Goal: Task Accomplishment & Management: Manage account settings

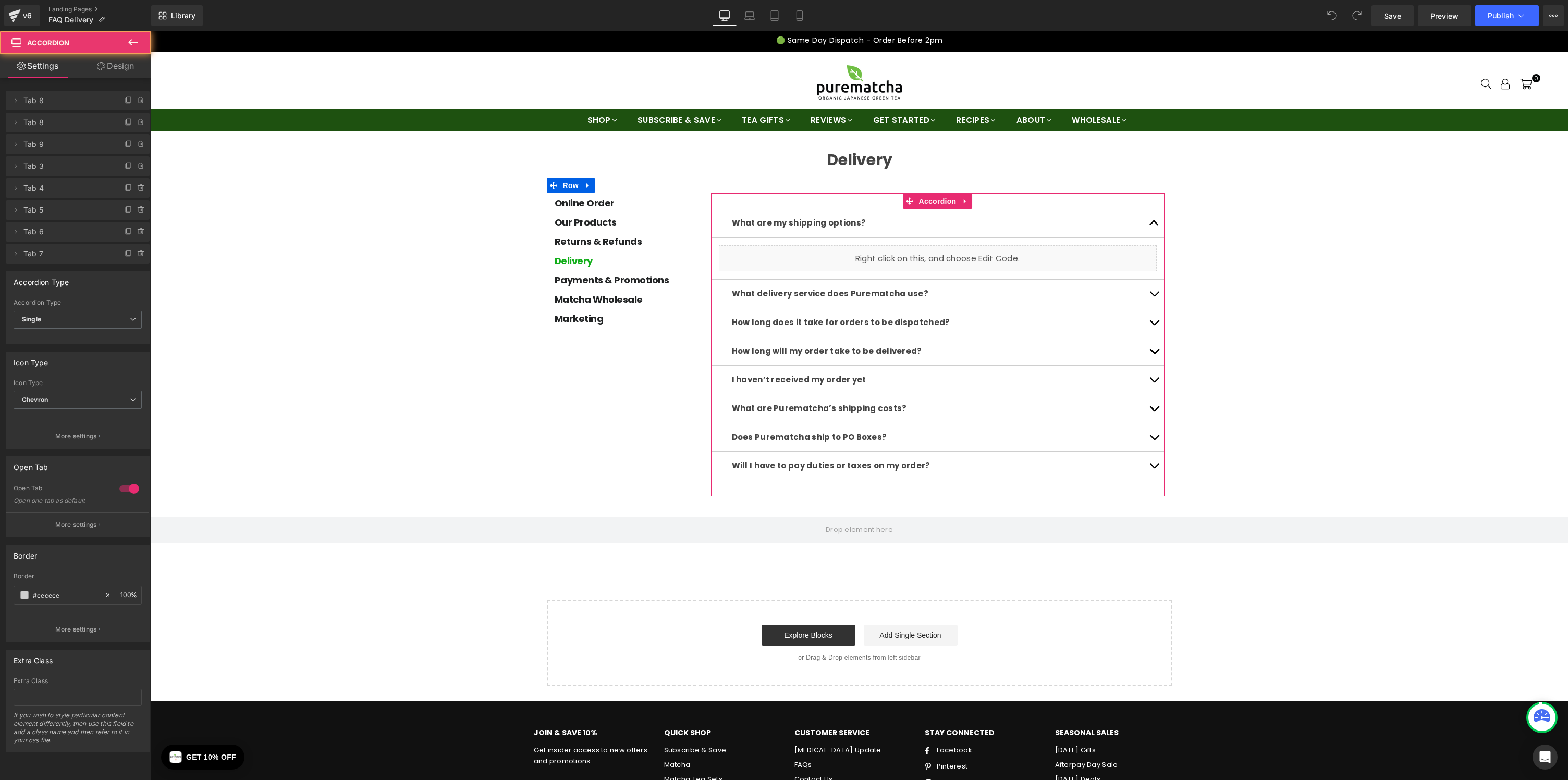
click at [1154, 296] on span "button" at bounding box center [1154, 296] width 0 height 0
click at [1154, 324] on span "button" at bounding box center [1154, 324] width 0 height 0
click at [1154, 352] on span "button" at bounding box center [1154, 352] width 0 height 0
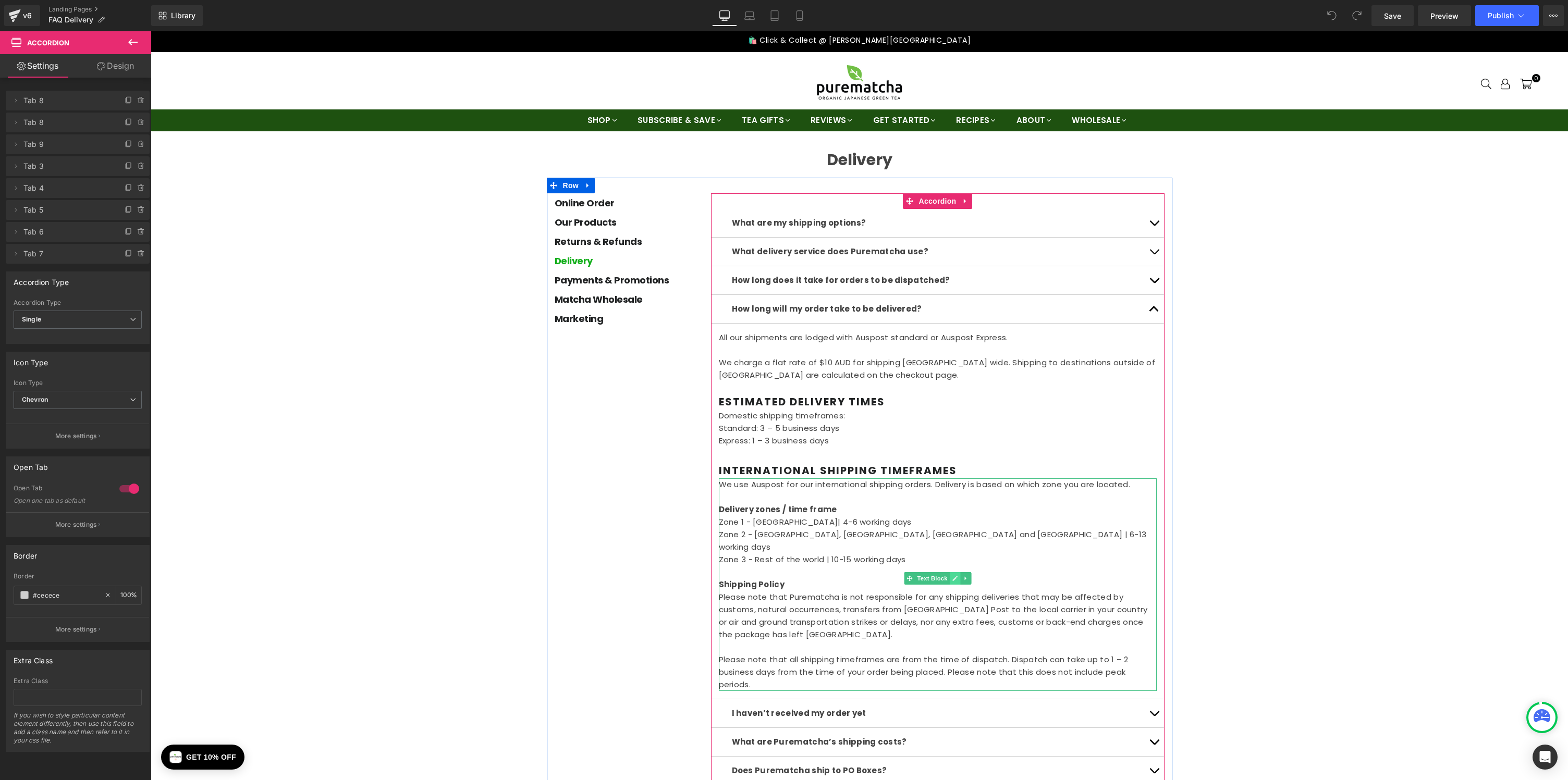
click at [954, 579] on icon at bounding box center [954, 578] width 5 height 6
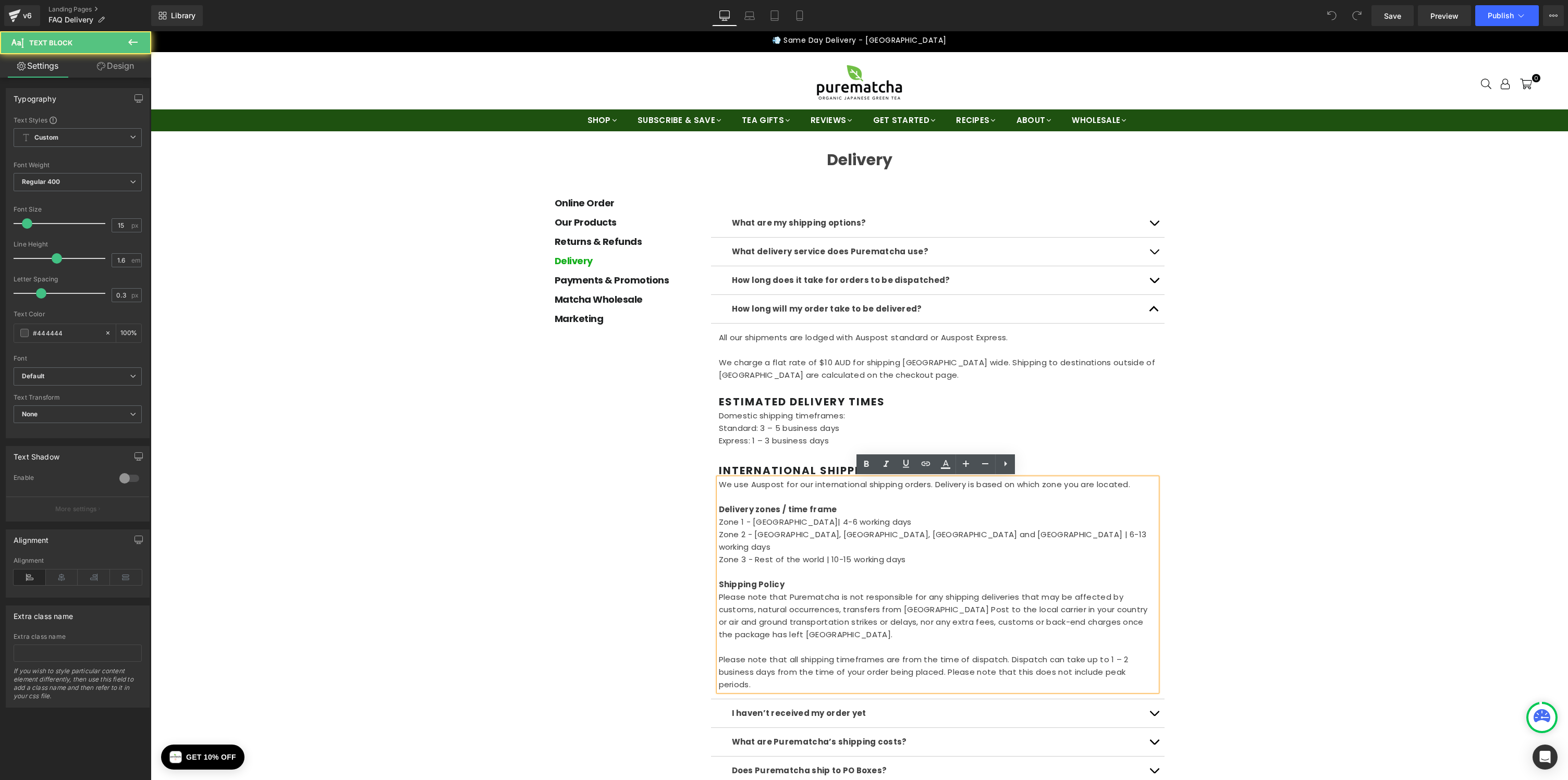
click at [756, 674] on p "Please note that all shipping timeframes are from the time of dispatch. Dispatc…" at bounding box center [937, 671] width 438 height 37
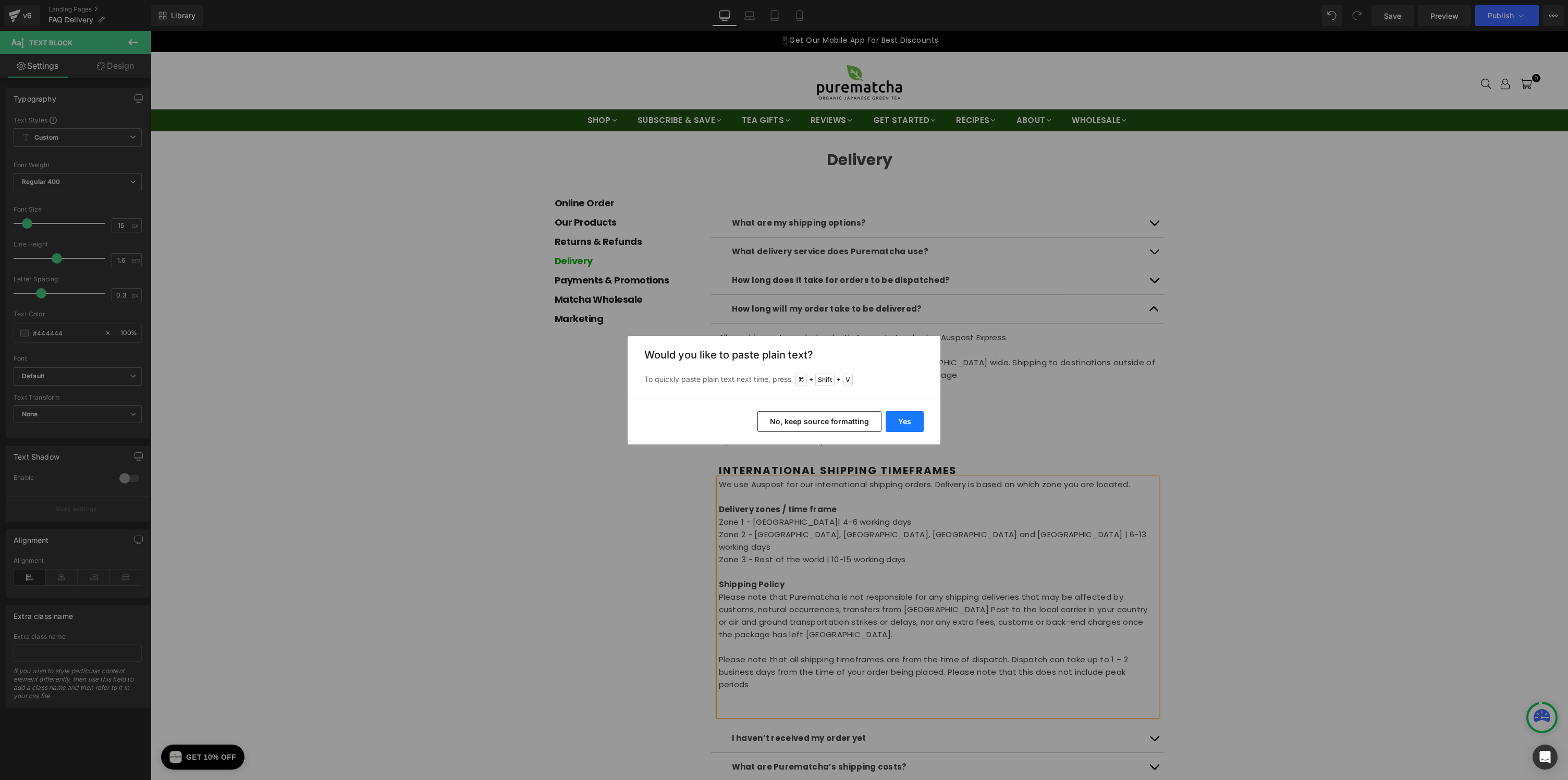
click at [901, 429] on button "Yes" at bounding box center [905, 421] width 38 height 21
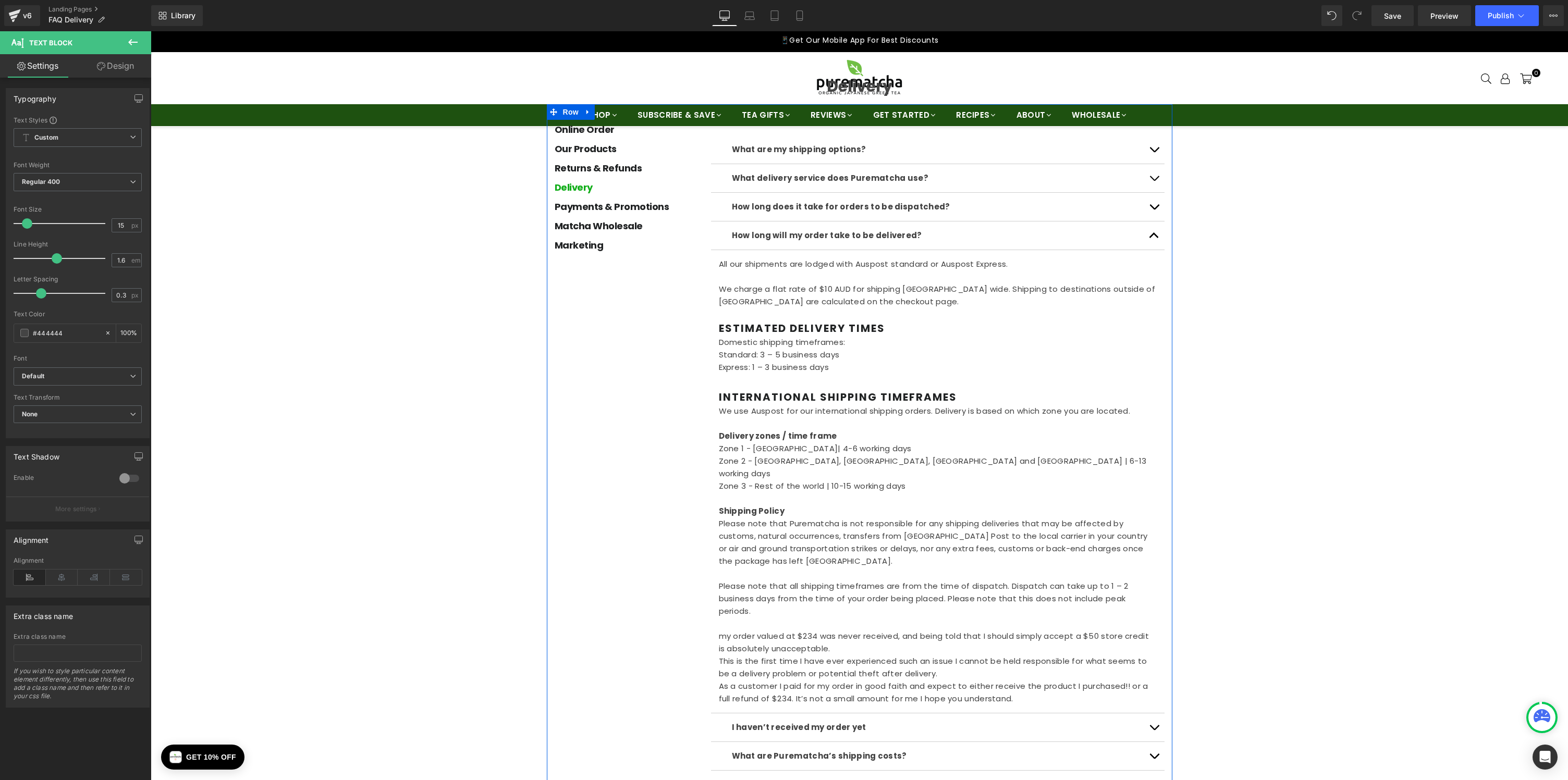
scroll to position [175, 0]
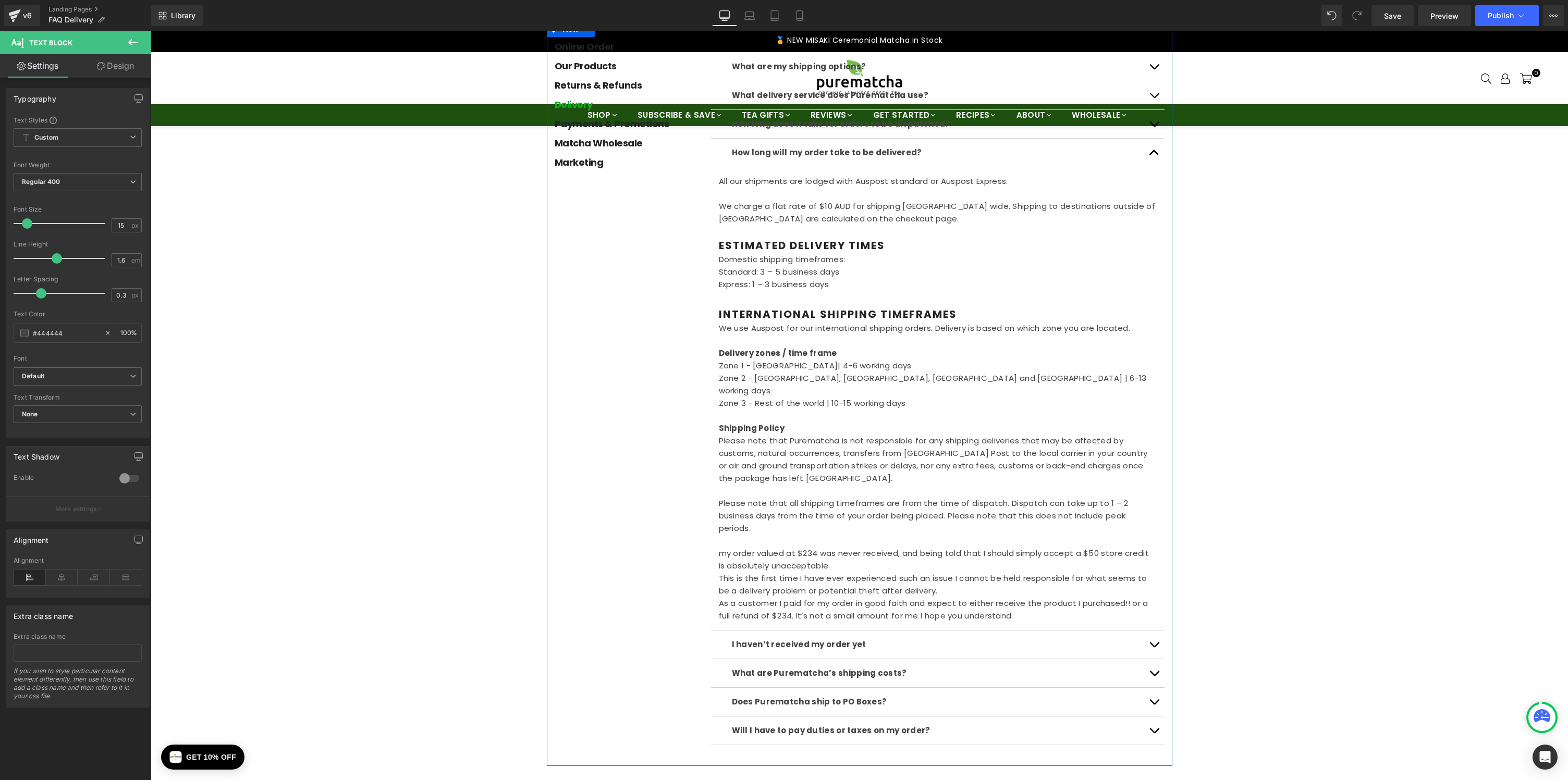
drag, startPoint x: 1044, startPoint y: 601, endPoint x: 698, endPoint y: 542, distance: 351.0
click at [698, 542] on div "Online Order Heading Our Products Heading Returns & Refunds Heading Delivery He…" at bounding box center [859, 394] width 625 height 745
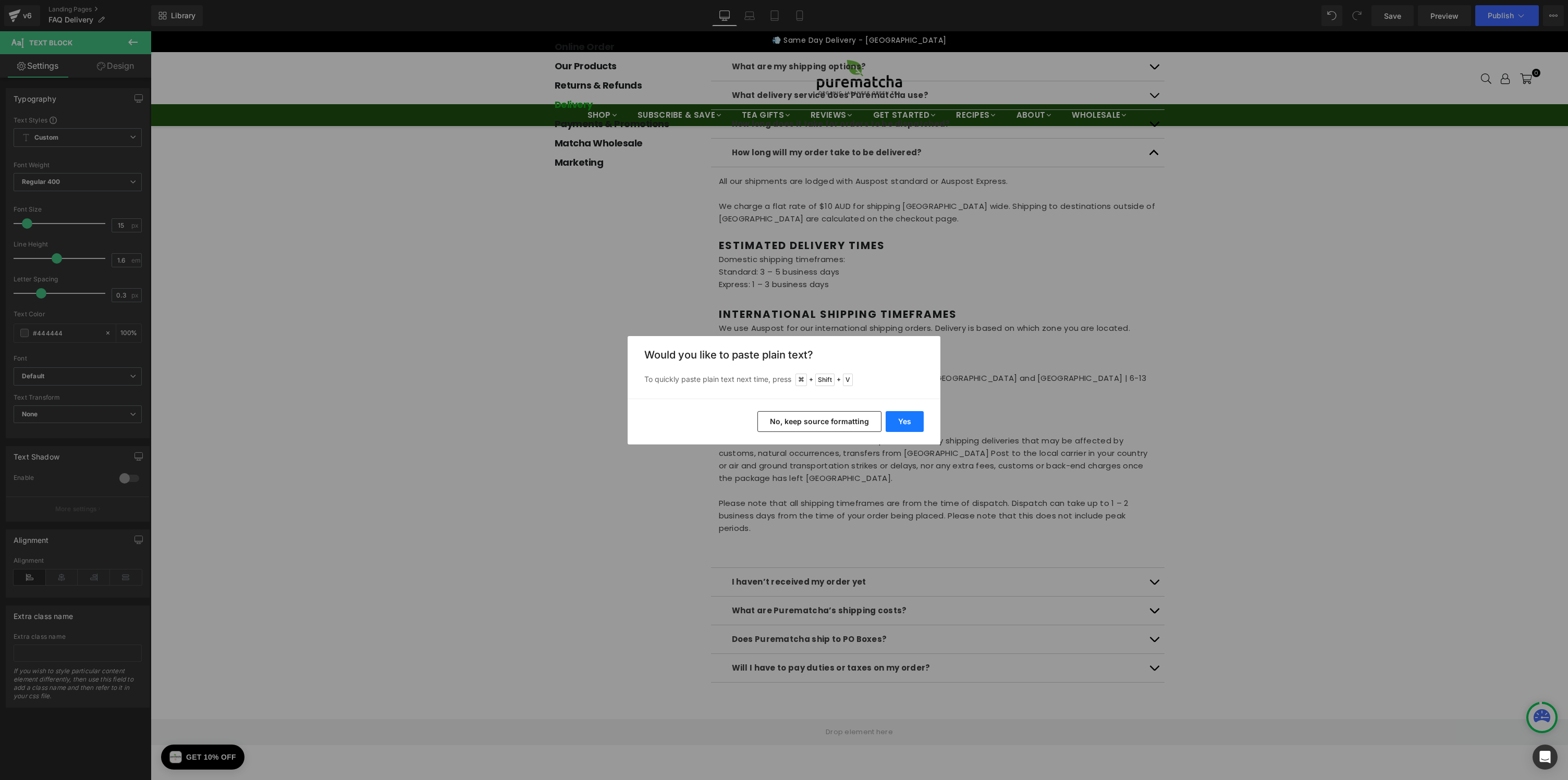
click at [905, 424] on button "Yes" at bounding box center [905, 421] width 38 height 21
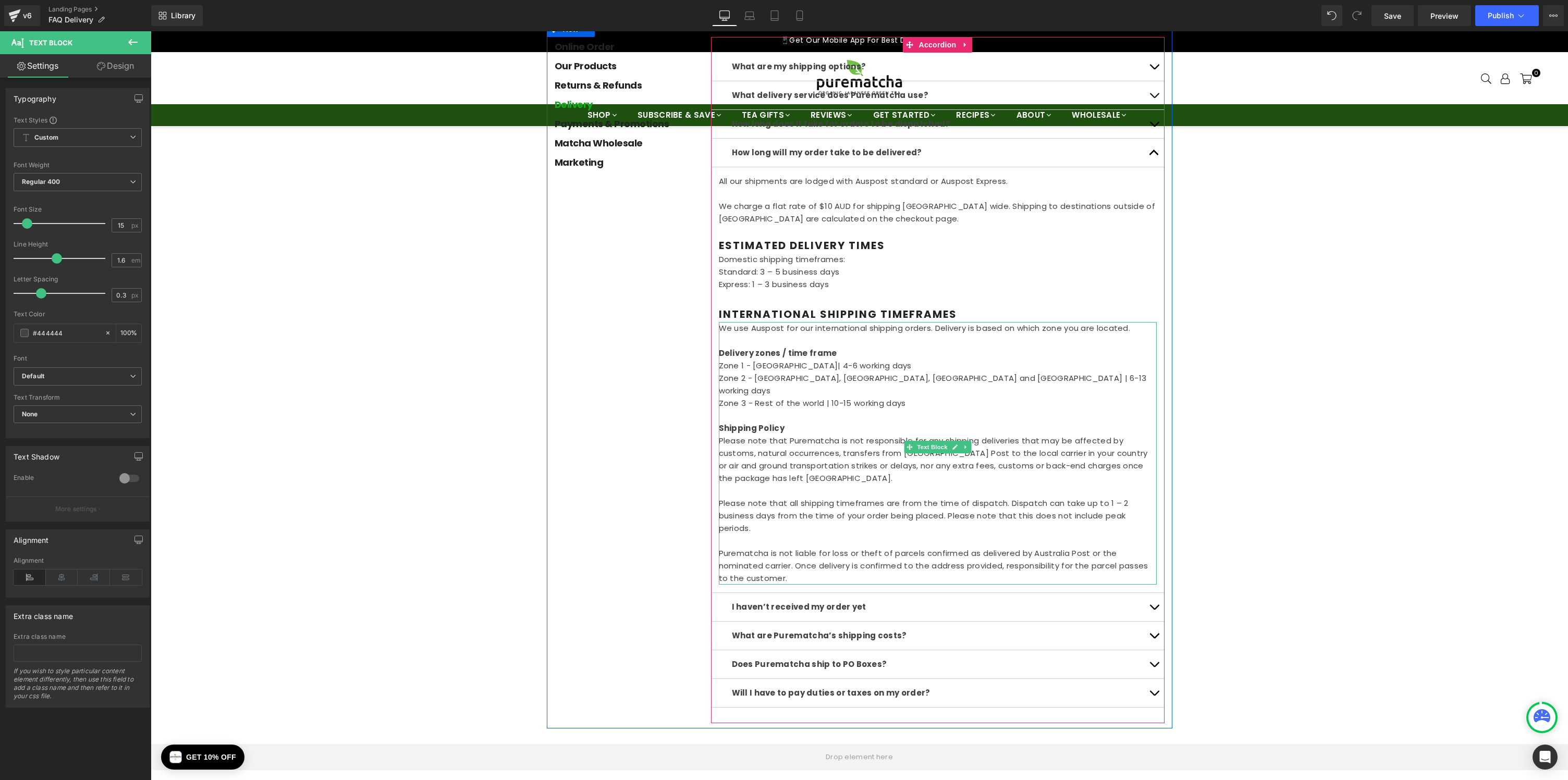
click at [1087, 547] on p "Purematcha is not liable for loss or theft of parcels confirmed as delivered by…" at bounding box center [937, 565] width 438 height 37
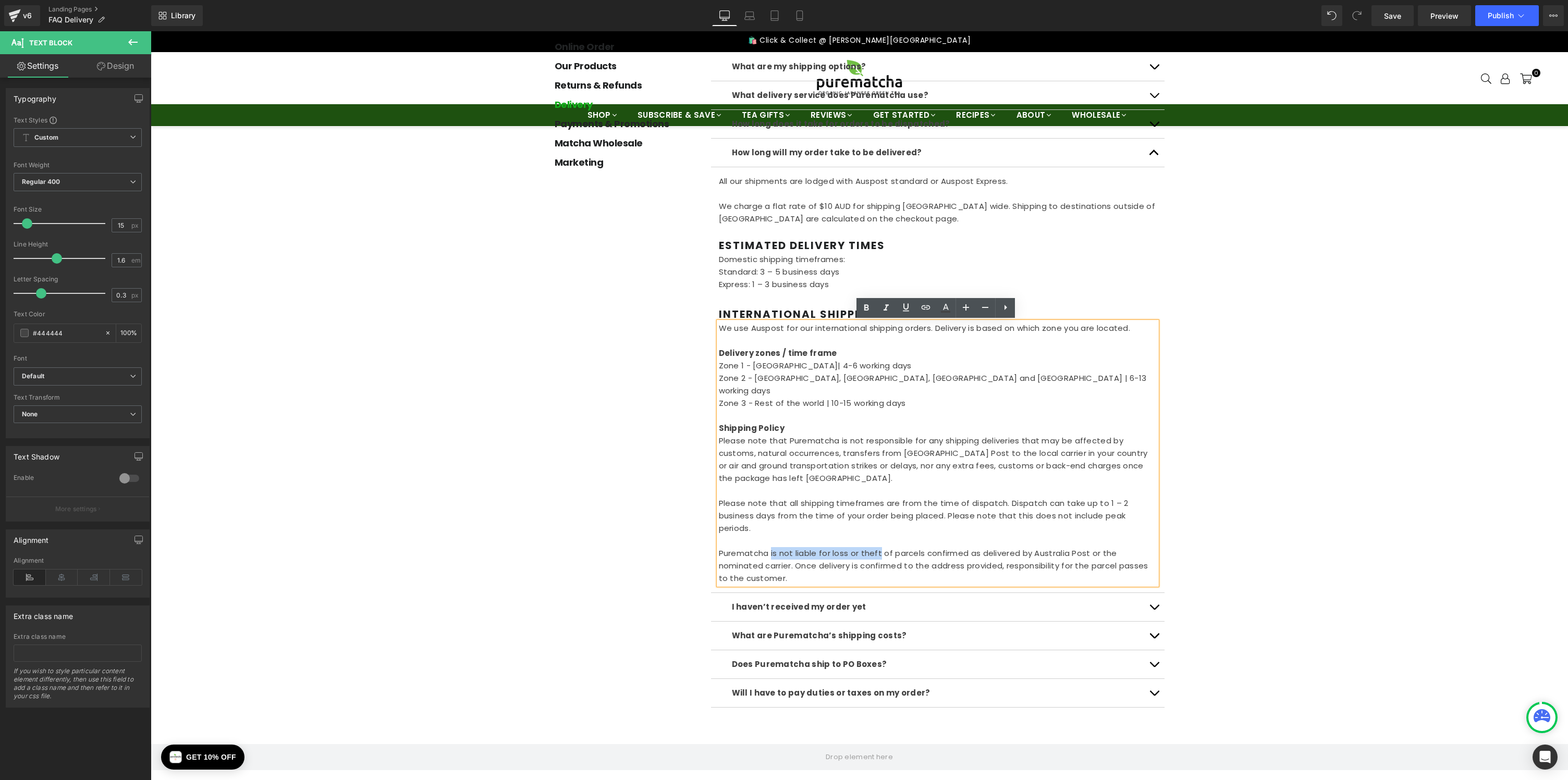
drag, startPoint x: 769, startPoint y: 540, endPoint x: 876, endPoint y: 536, distance: 107.1
click at [876, 547] on p "Purematcha is not liable for loss or theft of parcels confirmed as delivered by…" at bounding box center [937, 565] width 438 height 37
click at [868, 304] on icon at bounding box center [866, 308] width 13 height 13
click at [943, 435] on p "Please note that Purematcha is not responsible for any shipping deliveries that…" at bounding box center [937, 459] width 438 height 50
click at [1226, 468] on div "Delivery Heading Row Online Order Heading Our Products Heading Returns & Refund…" at bounding box center [858, 444] width 1417 height 937
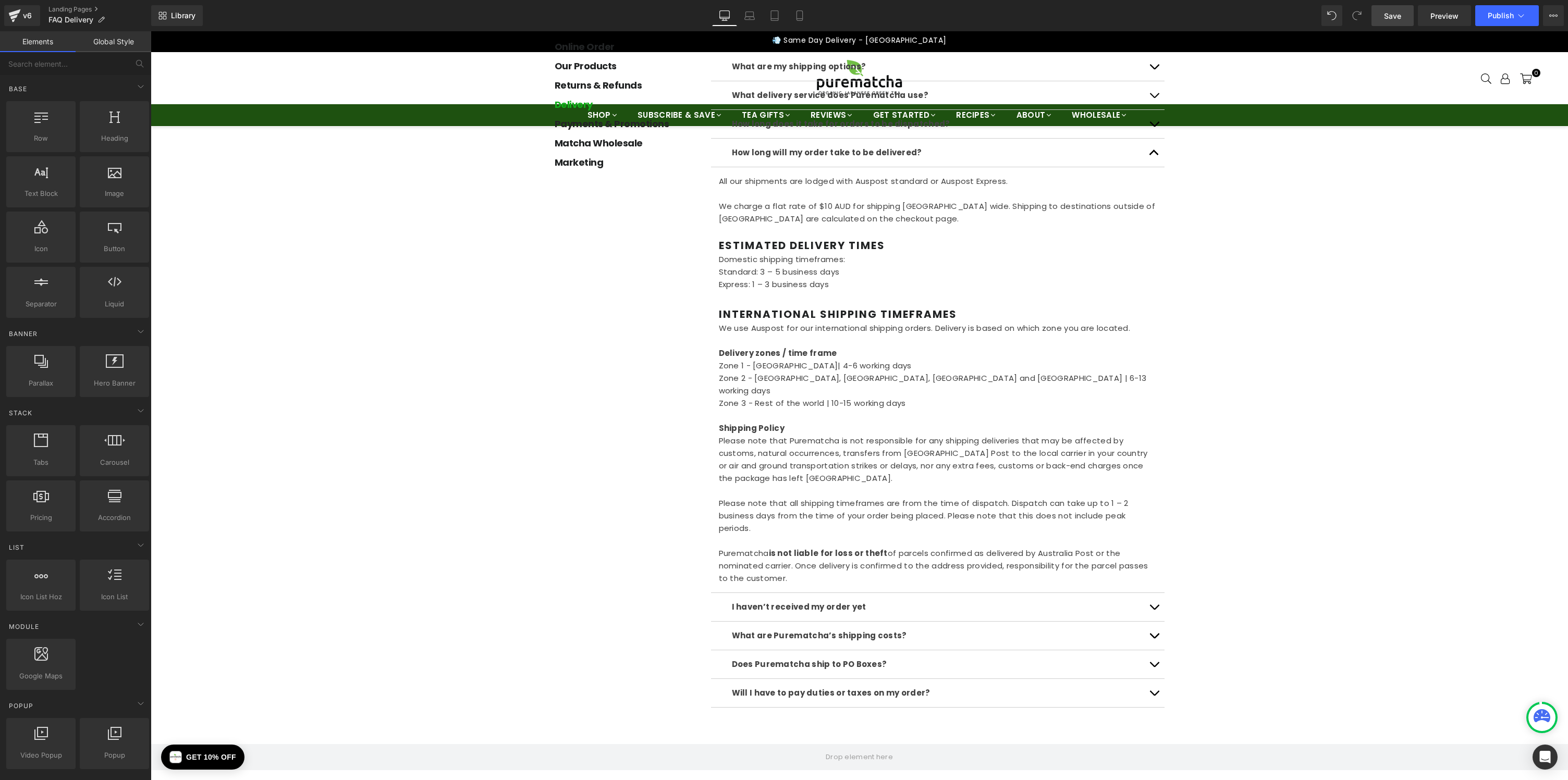
click at [1382, 13] on link "Save" at bounding box center [1392, 15] width 43 height 21
click at [1515, 14] on icon at bounding box center [1520, 14] width 10 height 10
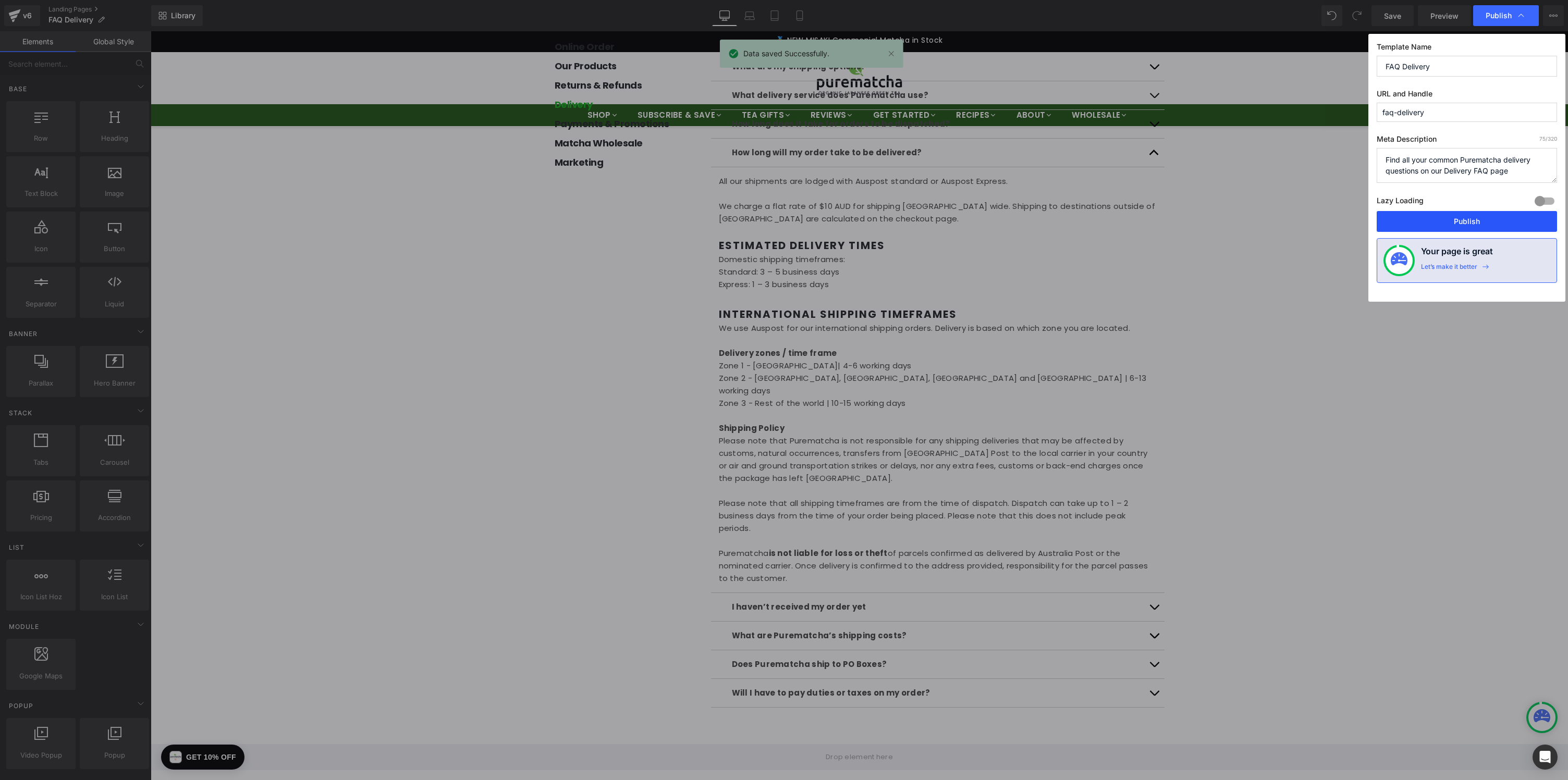
click at [1458, 226] on button "Publish" at bounding box center [1466, 221] width 180 height 21
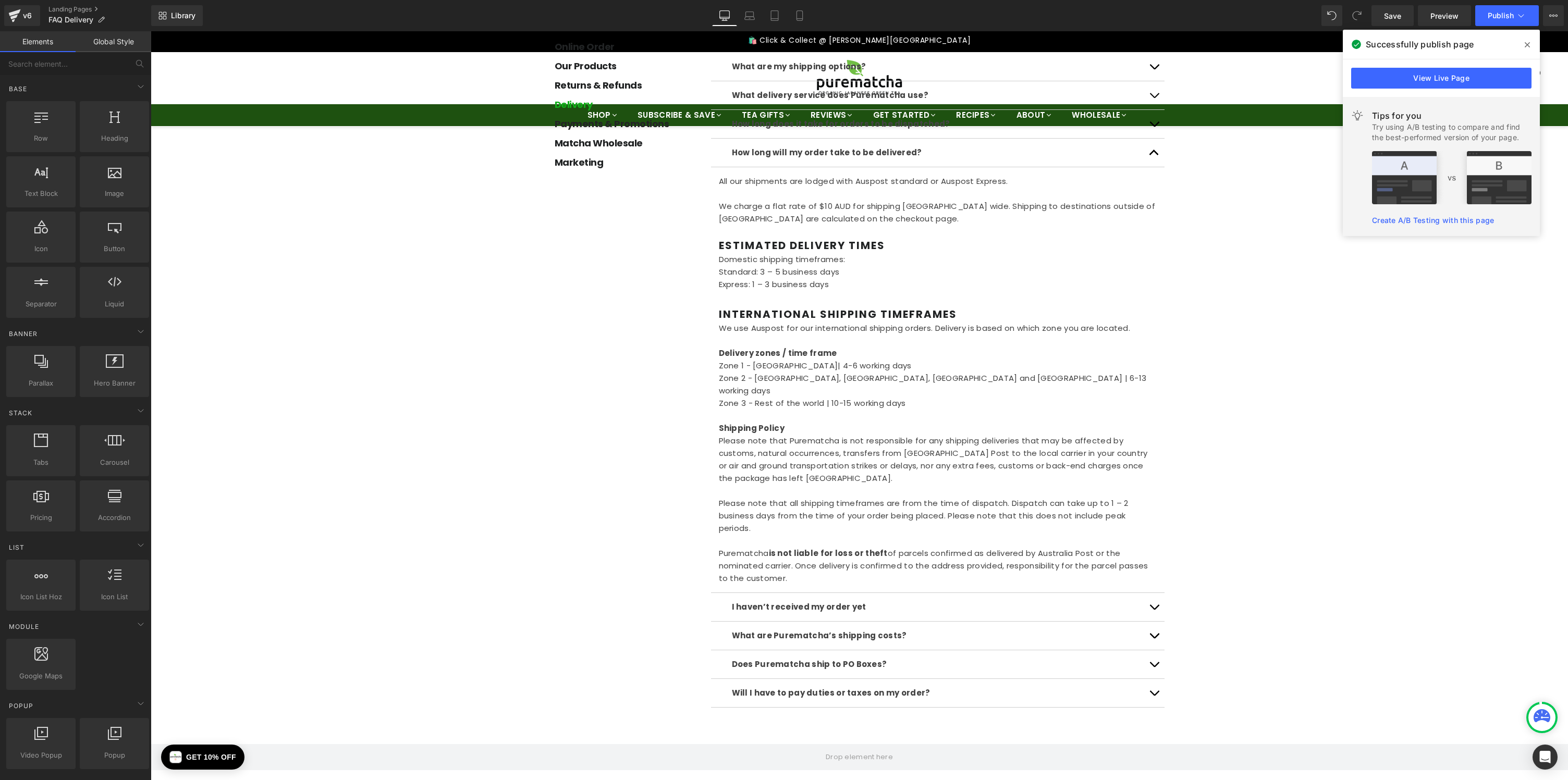
click at [1524, 46] on icon at bounding box center [1527, 44] width 5 height 8
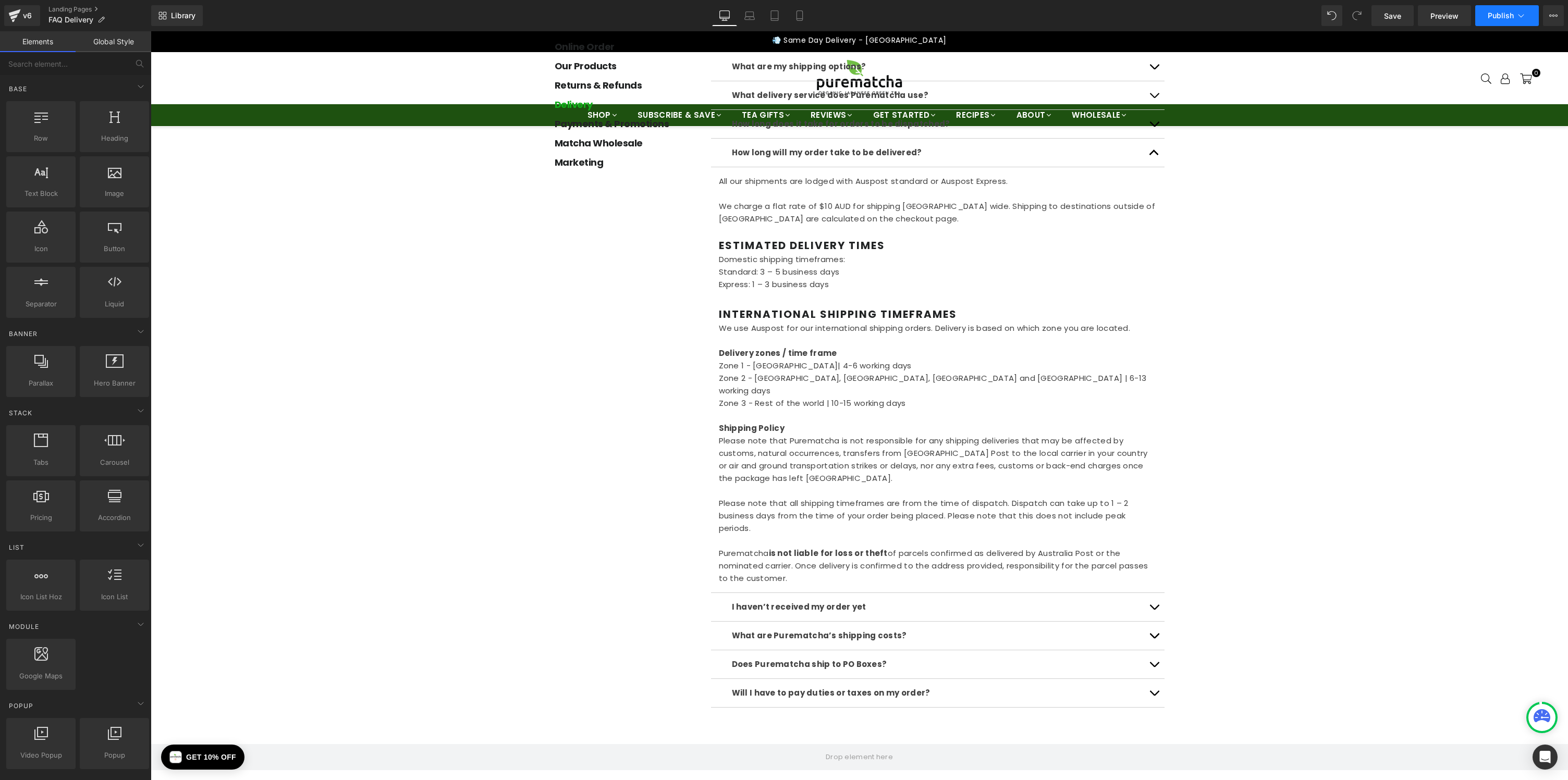
click at [1521, 18] on icon at bounding box center [1520, 14] width 10 height 10
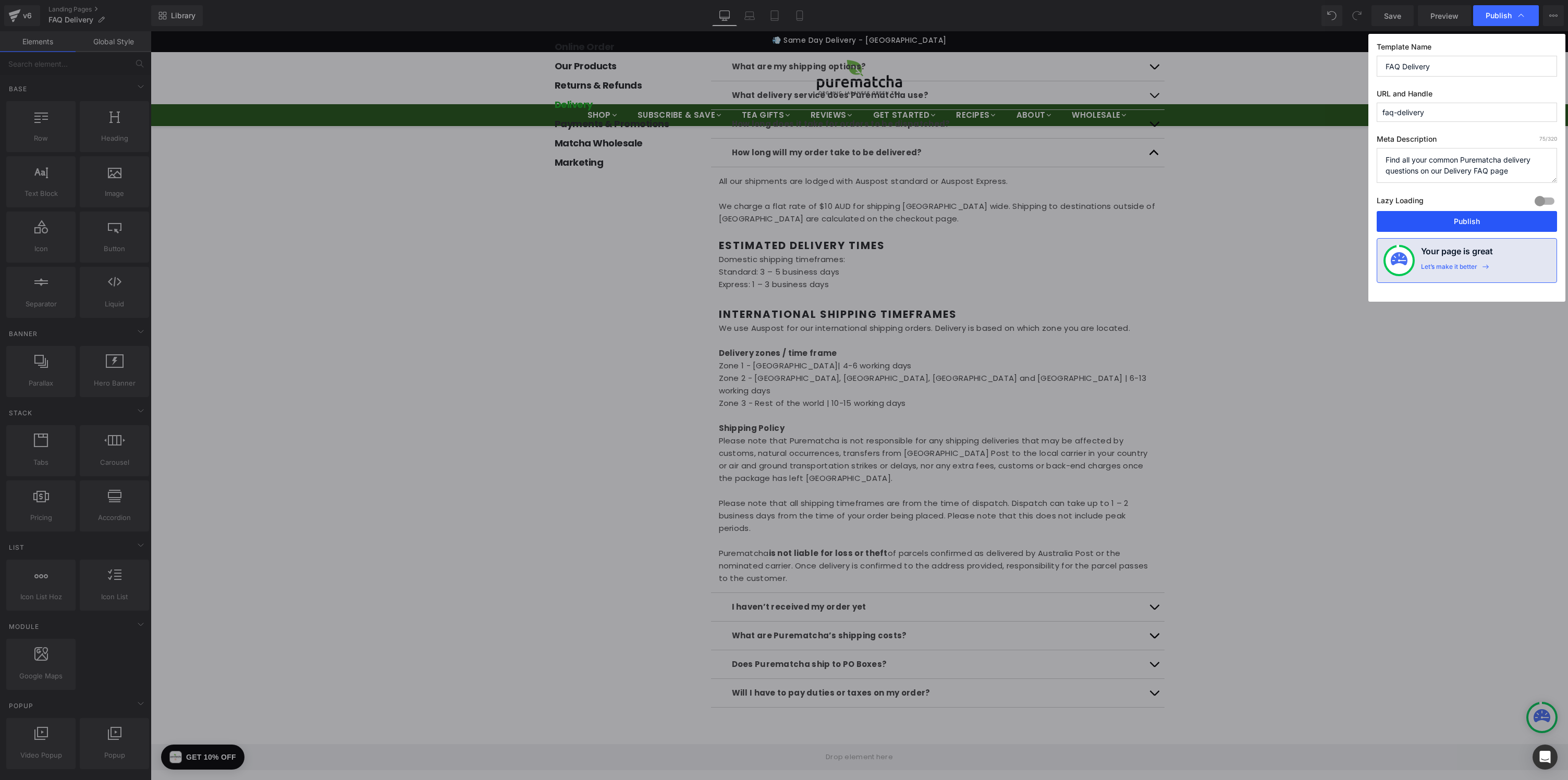
click at [1467, 216] on button "Publish" at bounding box center [1466, 221] width 180 height 21
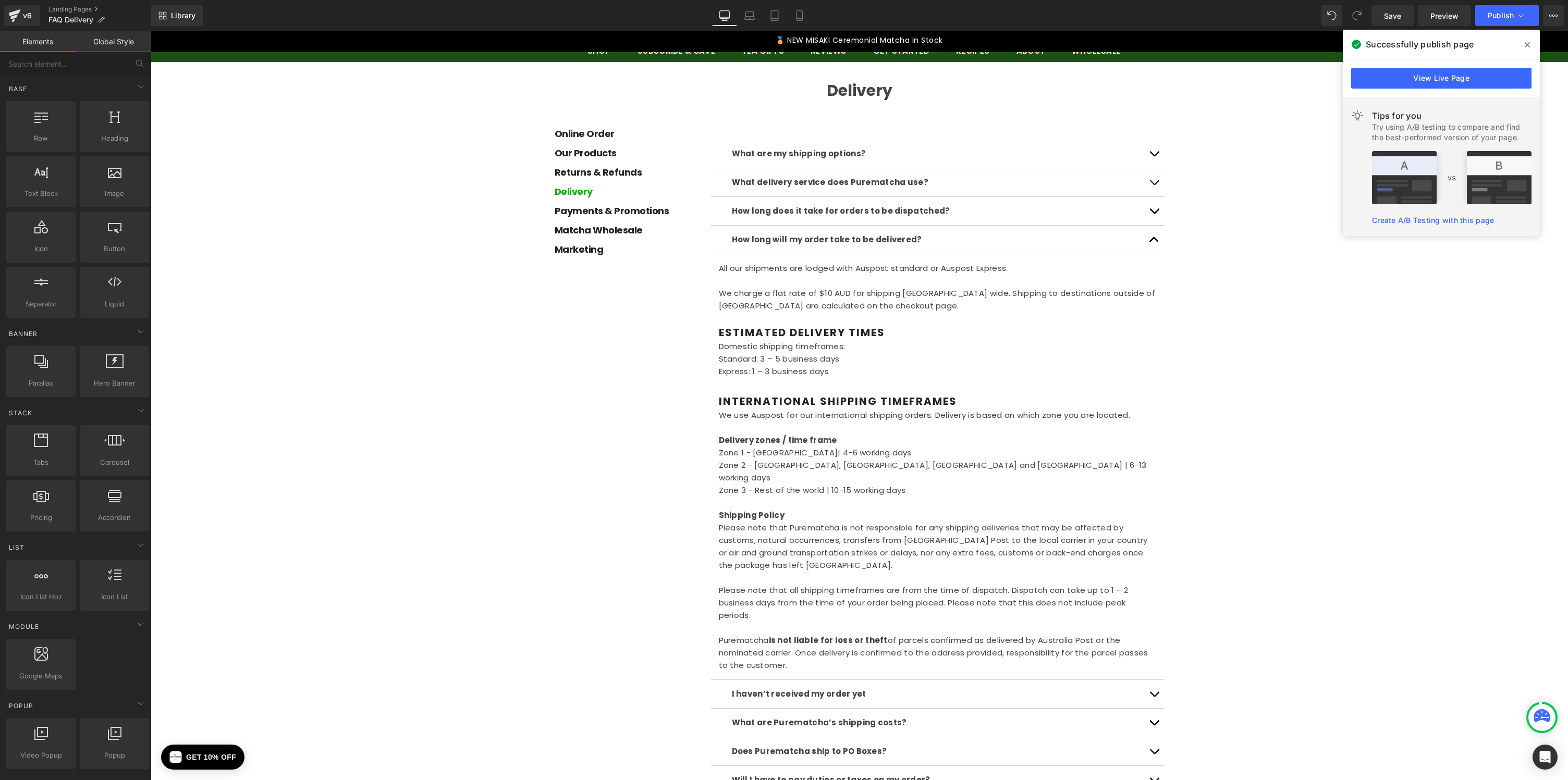
scroll to position [99, 0]
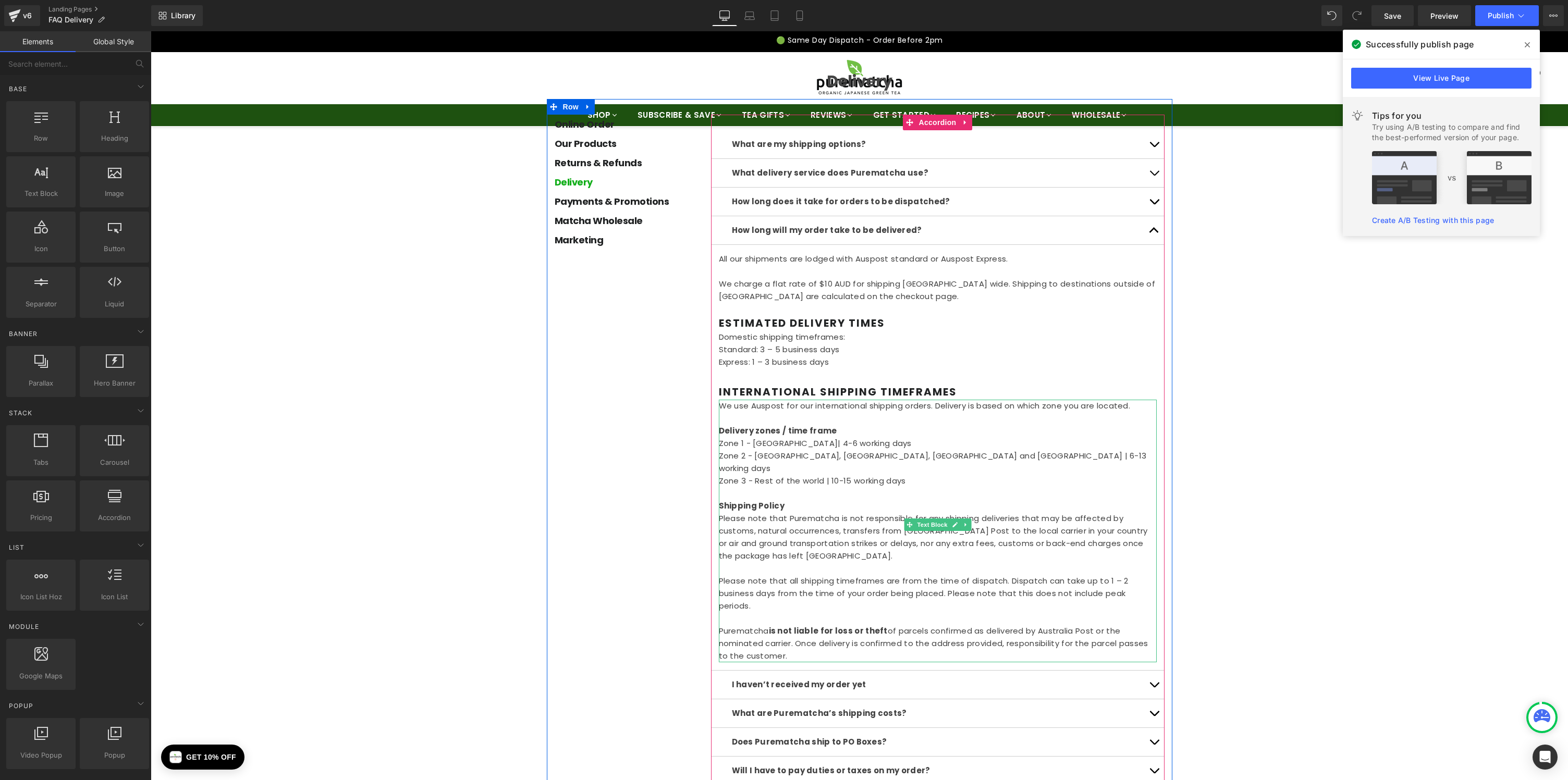
click at [779, 500] on b "Shipping Policy" at bounding box center [751, 506] width 66 height 11
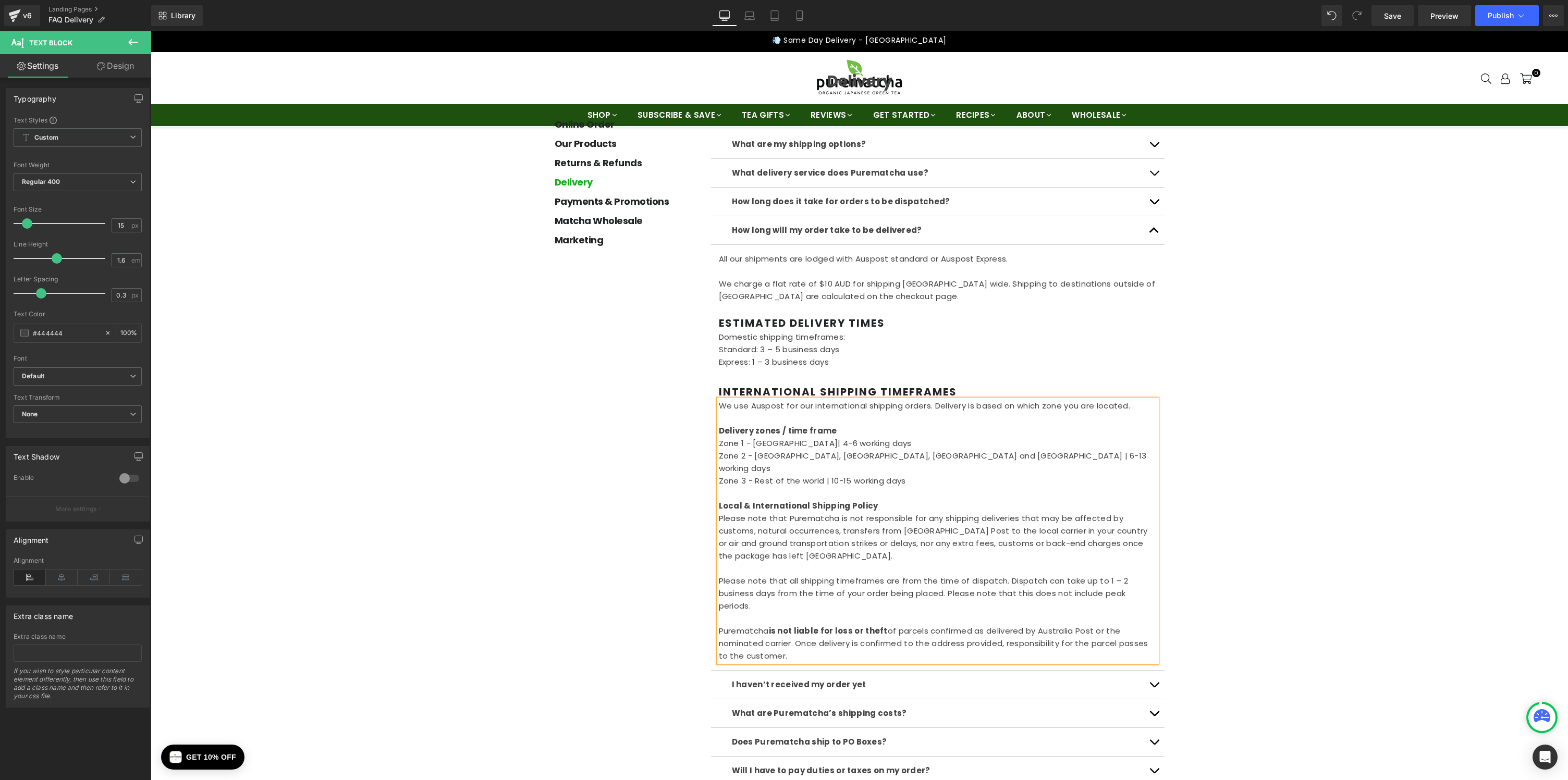
click at [766, 562] on p at bounding box center [937, 568] width 438 height 13
click at [1381, 19] on link "Save" at bounding box center [1392, 15] width 43 height 21
click at [1529, 18] on button "Publish" at bounding box center [1506, 15] width 63 height 21
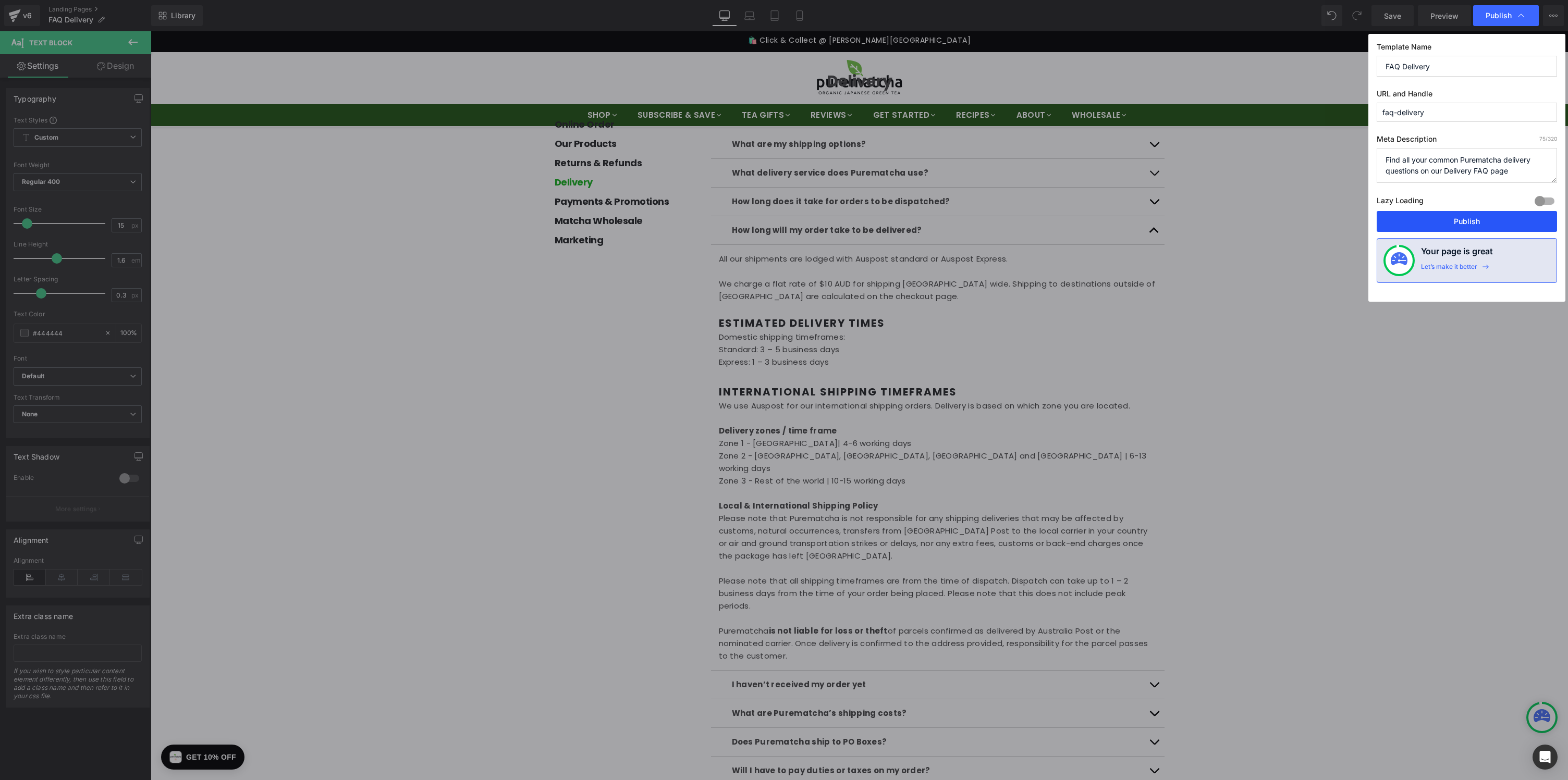
click at [1466, 217] on button "Publish" at bounding box center [1466, 221] width 180 height 21
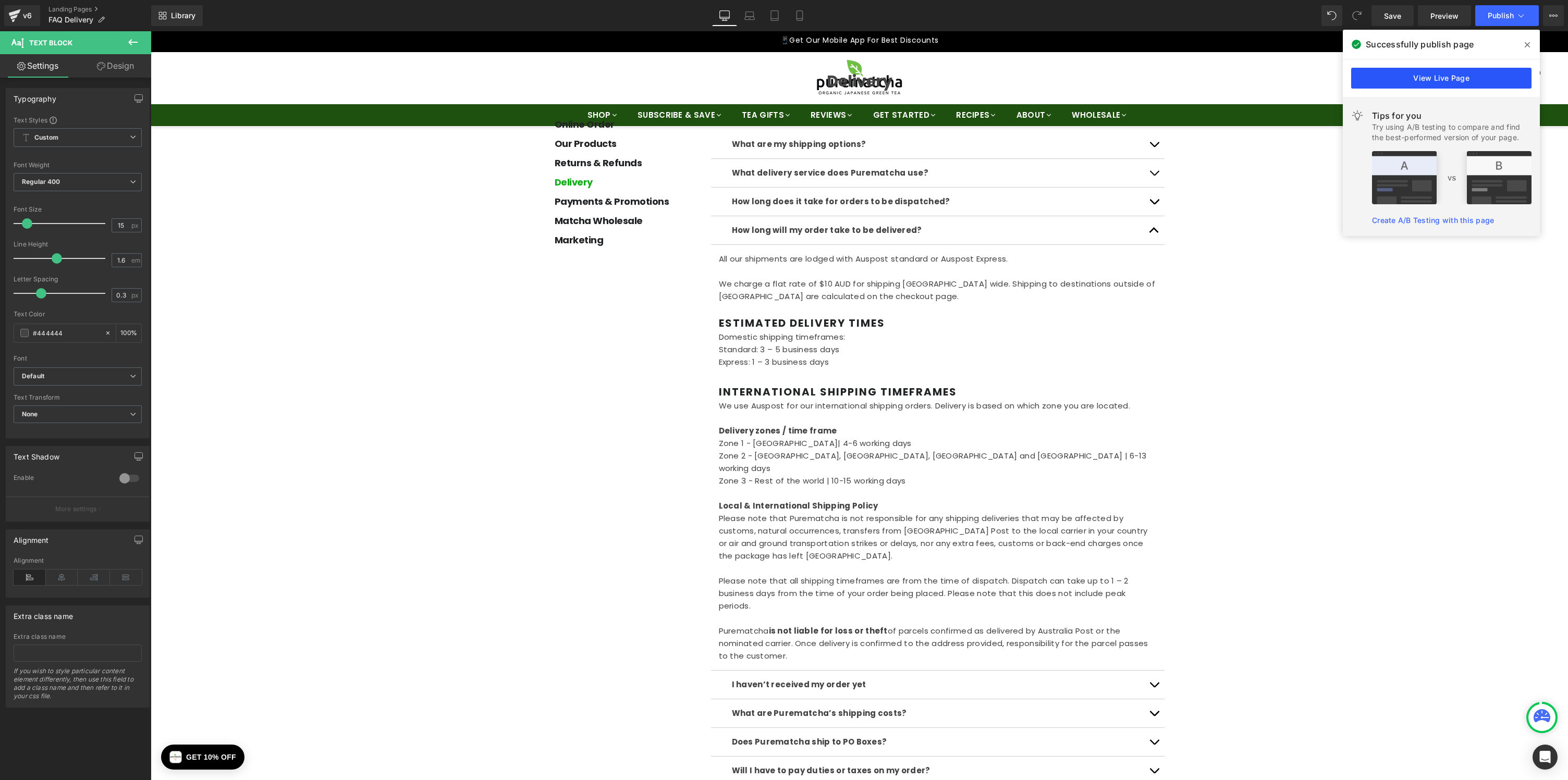
click at [1406, 85] on link "View Live Page" at bounding box center [1440, 78] width 180 height 21
